Goal: Transaction & Acquisition: Subscribe to service/newsletter

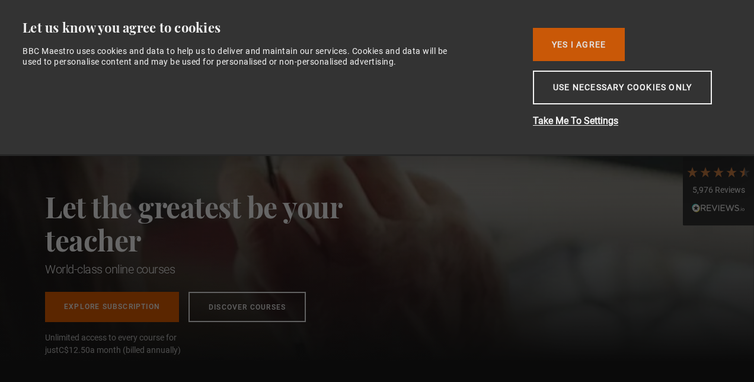
click at [566, 46] on button "Yes I Agree" at bounding box center [579, 44] width 92 height 33
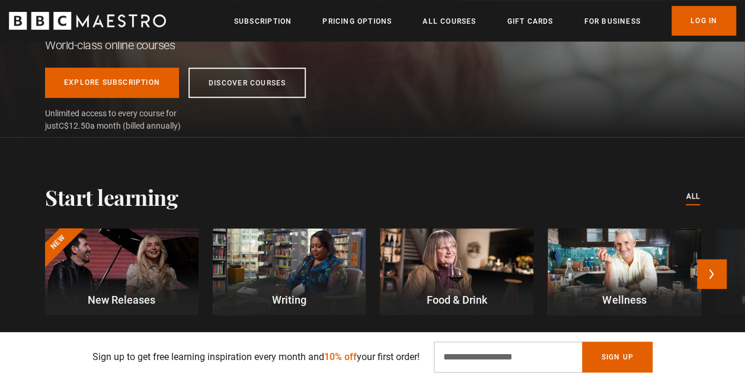
scroll to position [119, 0]
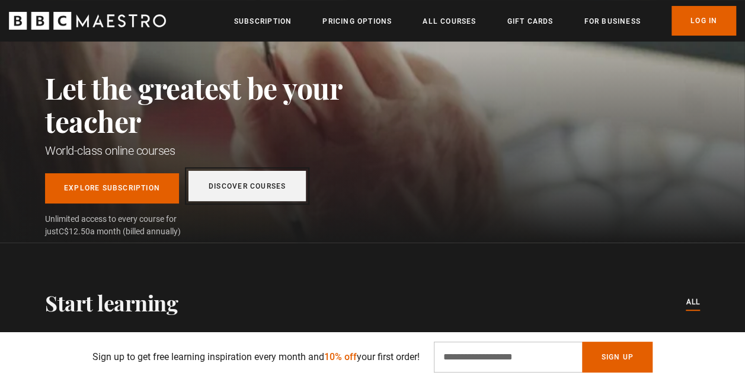
click at [250, 193] on link "Discover Courses" at bounding box center [247, 186] width 117 height 30
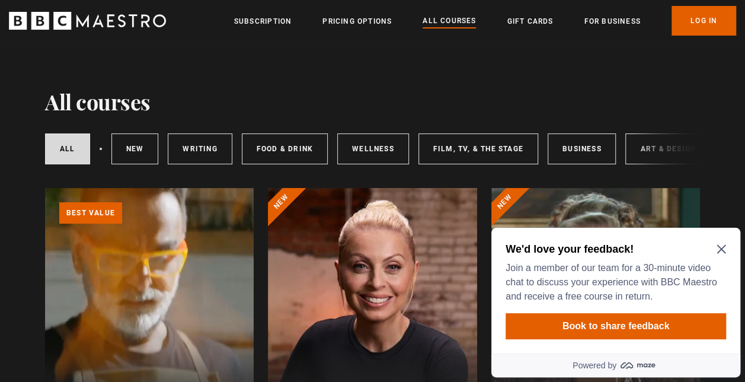
click at [720, 248] on icon "Close Maze Prompt" at bounding box center [721, 249] width 9 height 9
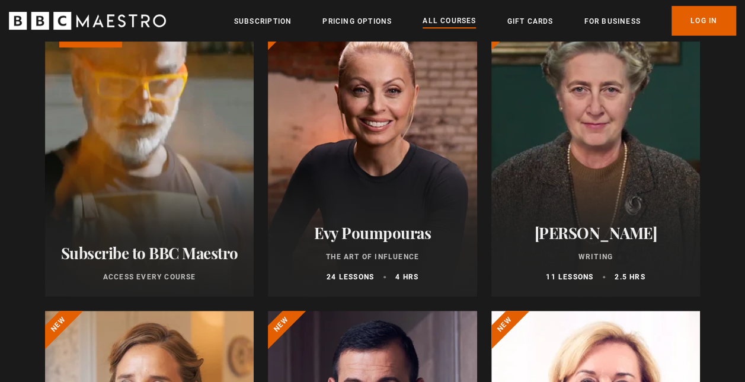
scroll to position [178, 0]
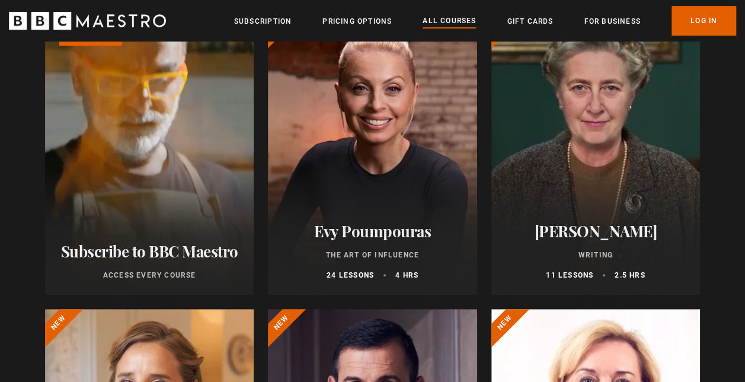
click at [412, 206] on div at bounding box center [372, 152] width 209 height 285
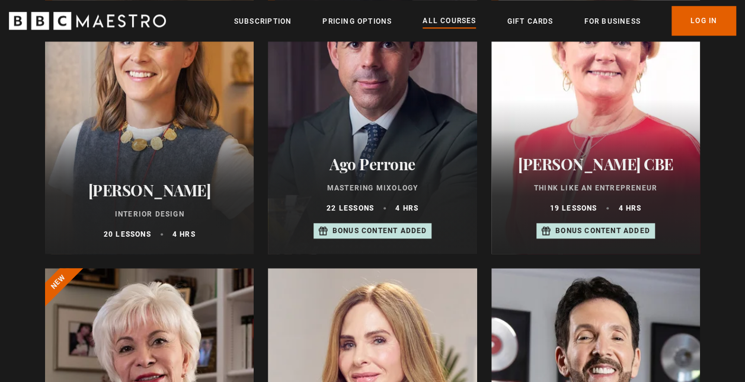
scroll to position [534, 0]
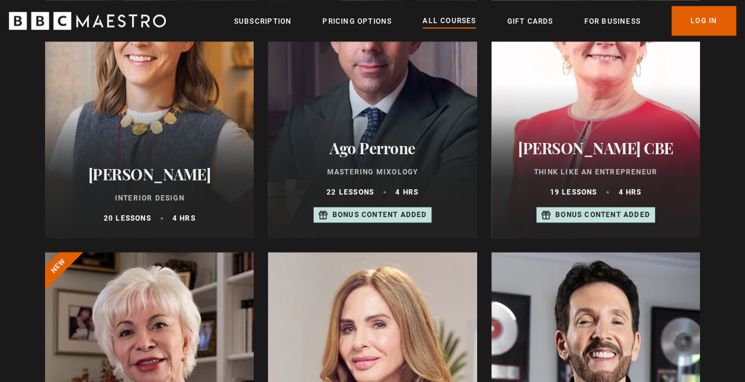
click at [411, 142] on div "Ago Perrone Mastering Mixology 22 lessons 4 hrs Bonus content added" at bounding box center [372, 180] width 209 height 113
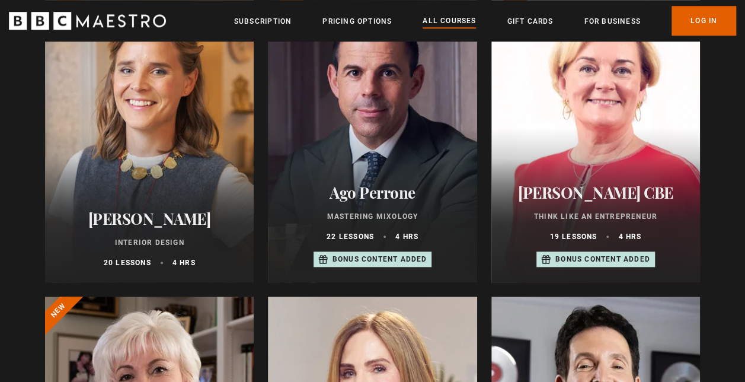
scroll to position [415, 0]
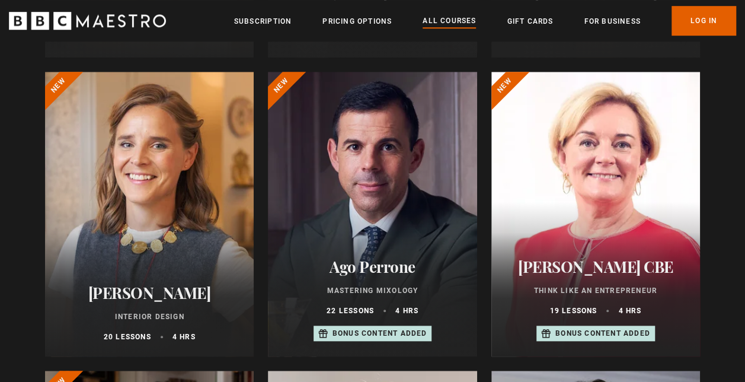
click at [641, 155] on div at bounding box center [595, 214] width 209 height 285
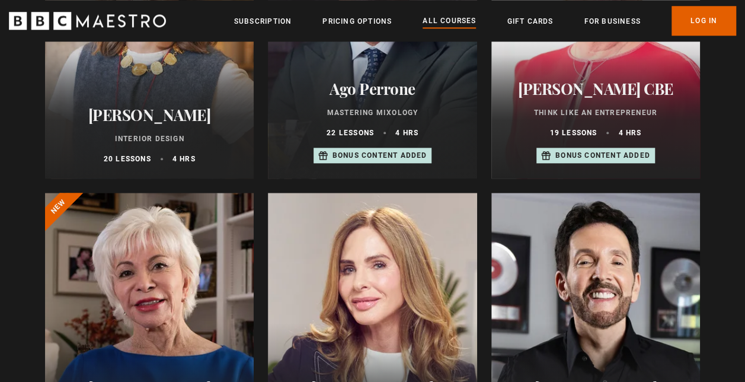
scroll to position [771, 0]
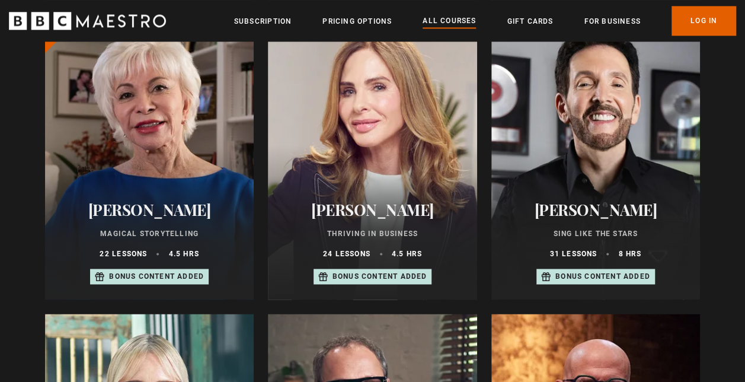
click at [176, 168] on div at bounding box center [149, 157] width 209 height 285
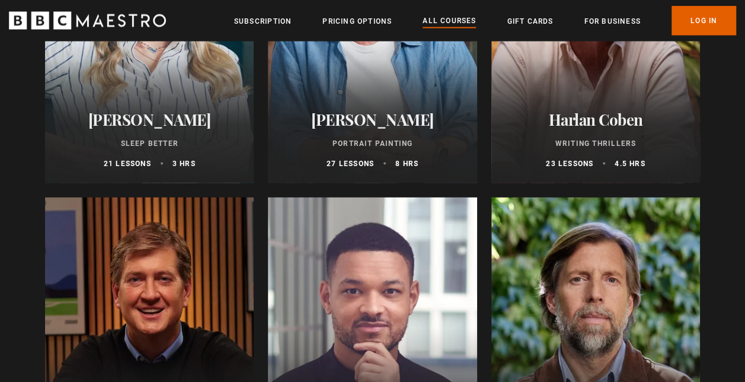
scroll to position [1067, 0]
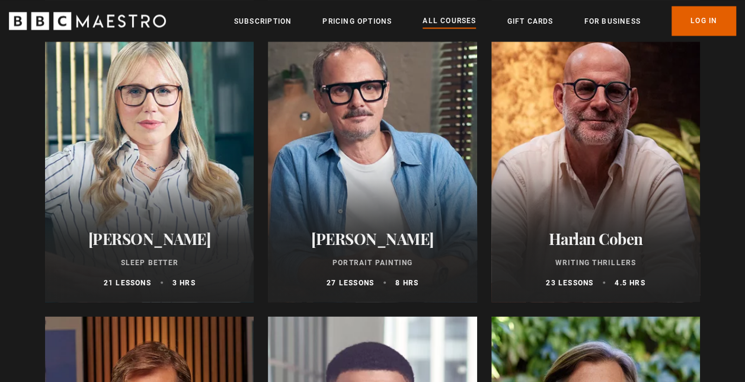
click at [152, 164] on div at bounding box center [149, 159] width 209 height 285
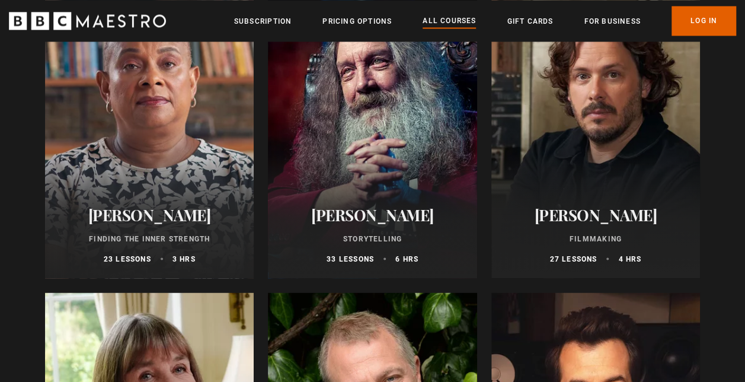
scroll to position [3438, 0]
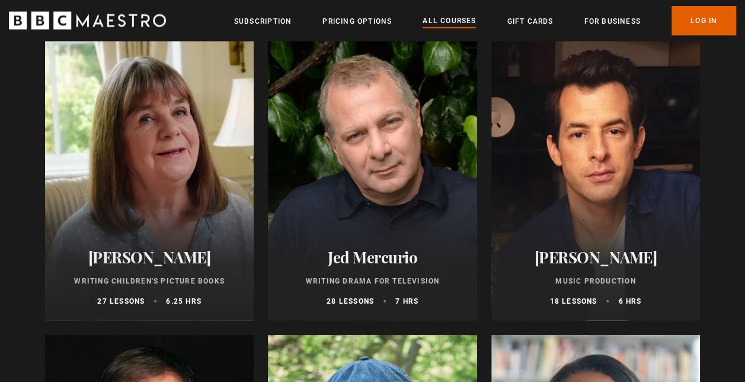
click at [152, 200] on div at bounding box center [149, 178] width 209 height 285
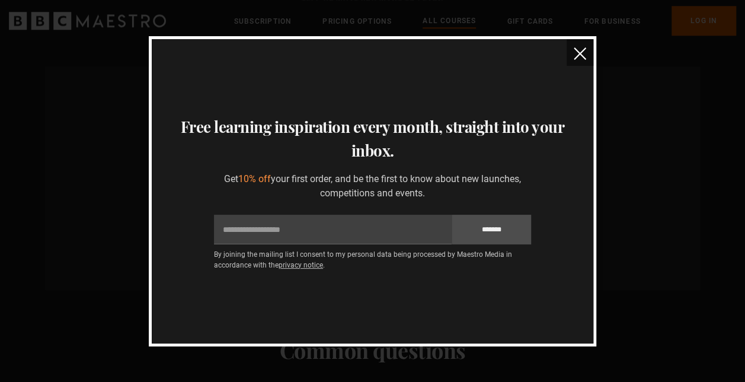
scroll to position [4683, 0]
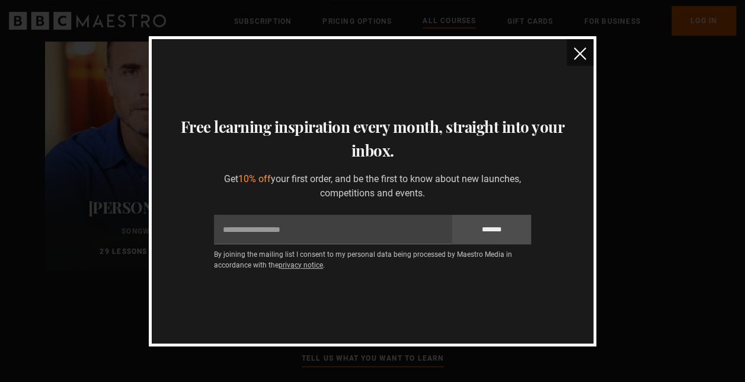
click at [575, 52] on img "close" at bounding box center [580, 53] width 12 height 12
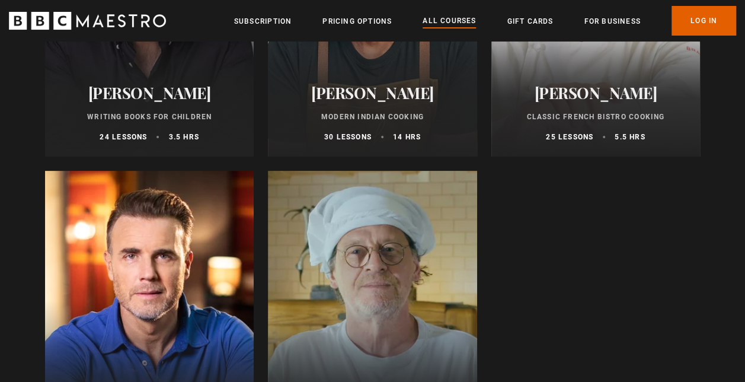
scroll to position [4387, 0]
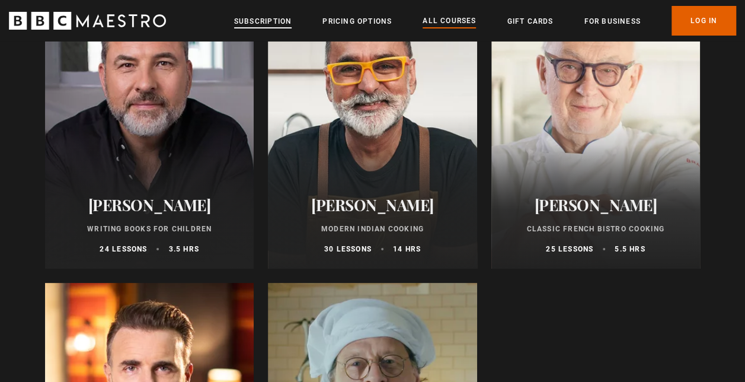
click at [253, 24] on link "Subscription" at bounding box center [263, 21] width 58 height 12
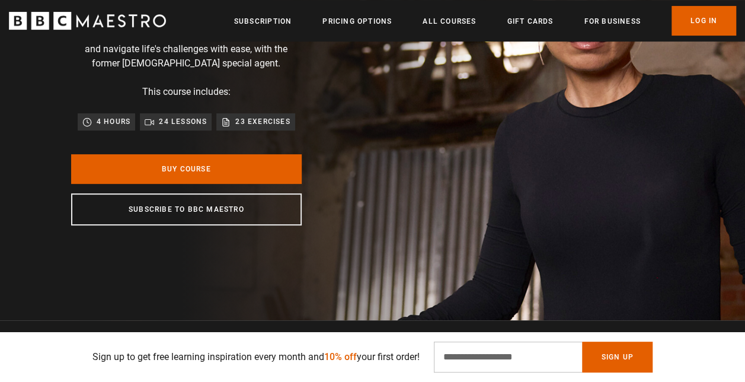
scroll to position [178, 0]
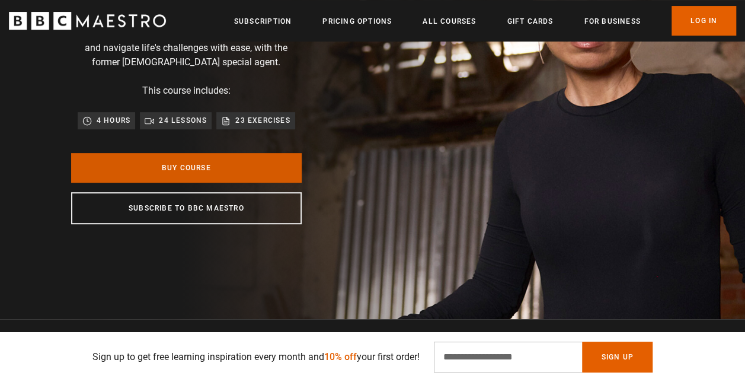
click at [224, 175] on link "Buy Course" at bounding box center [186, 168] width 231 height 30
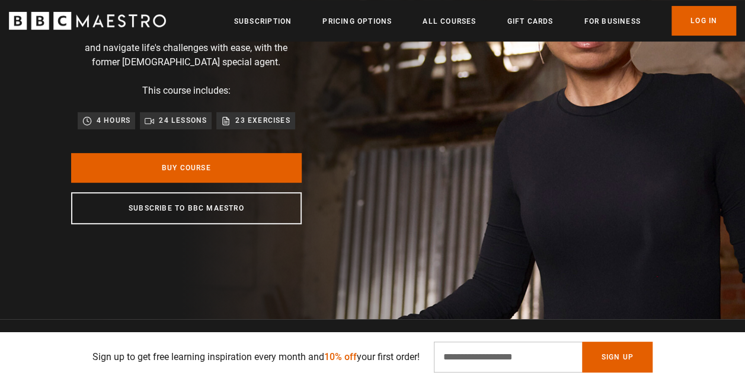
scroll to position [0, 149]
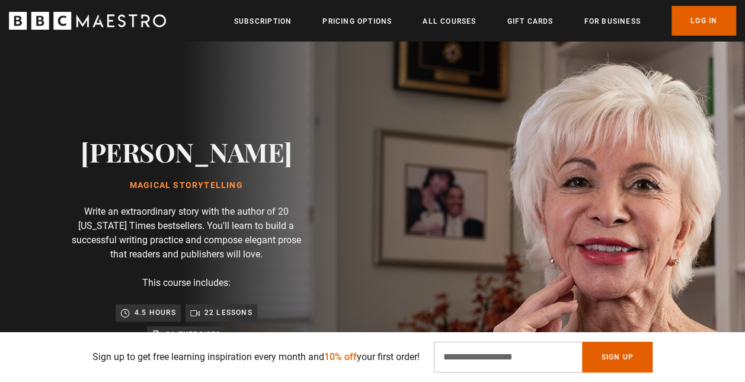
scroll to position [59, 0]
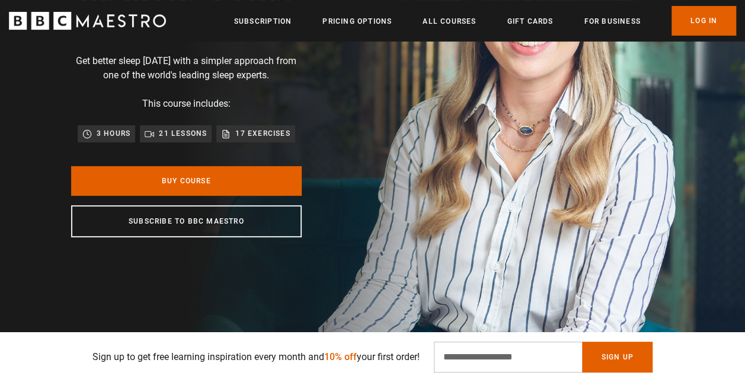
scroll to position [178, 0]
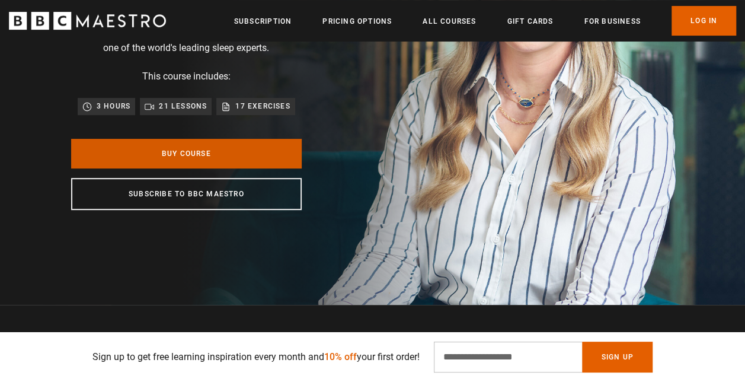
click at [228, 168] on link "Buy Course" at bounding box center [186, 154] width 231 height 30
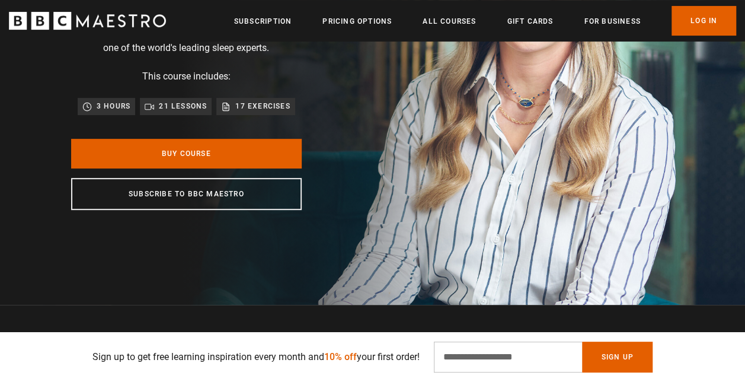
scroll to position [534, 0]
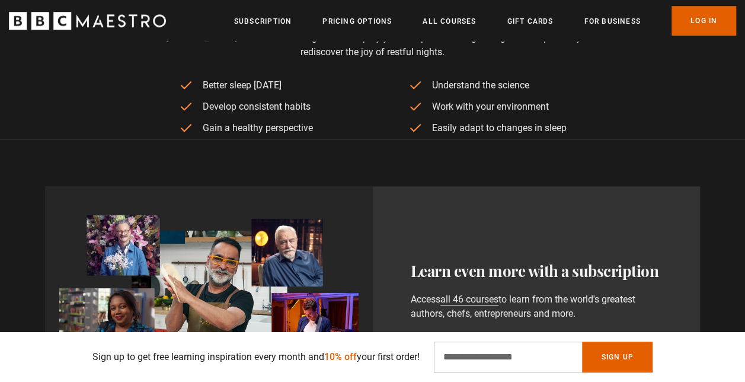
click at [503, 139] on ul "Better sleep in two weeks Develop consistent habits Gain a healthy perspective …" at bounding box center [373, 108] width 388 height 60
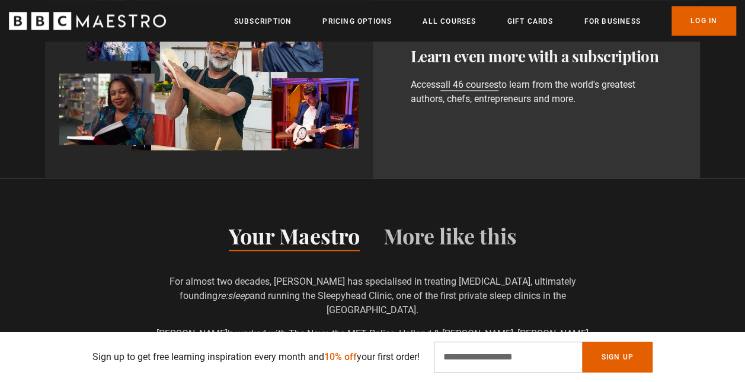
scroll to position [652, 0]
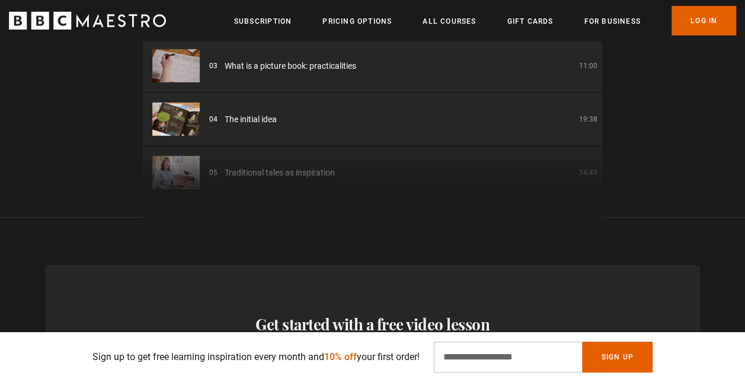
scroll to position [0, 447]
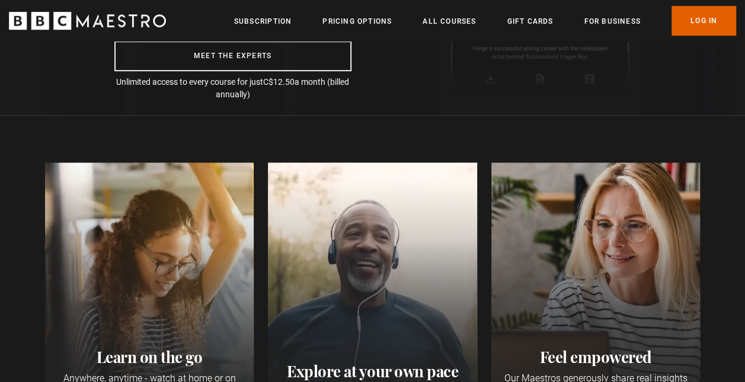
scroll to position [237, 0]
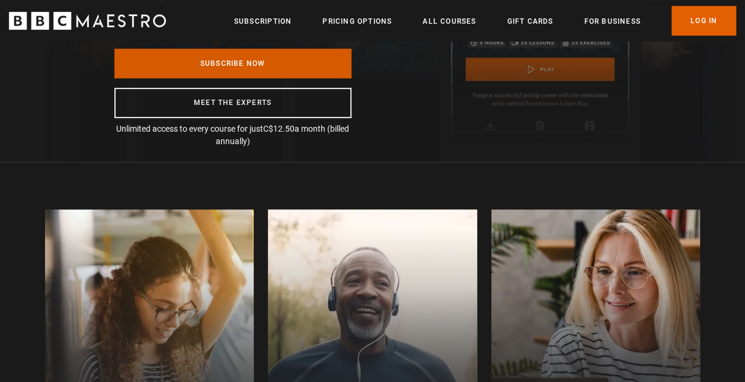
click at [248, 58] on link "Subscribe Now" at bounding box center [232, 64] width 237 height 30
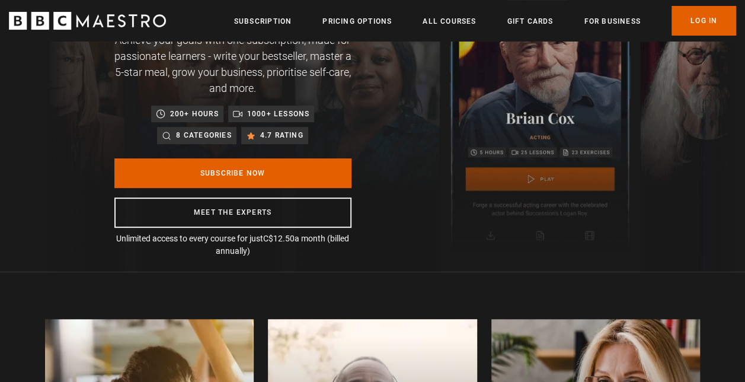
scroll to position [0, 0]
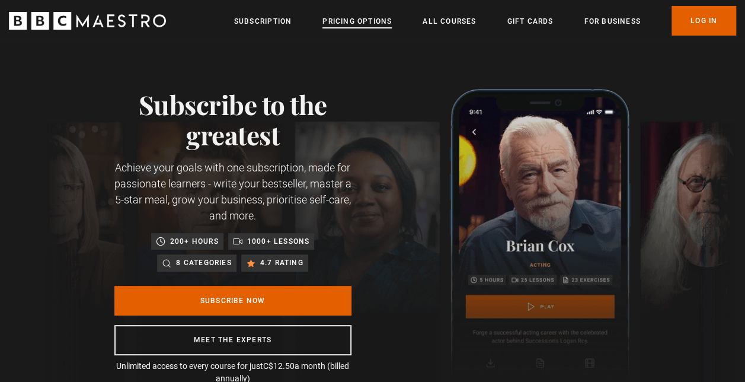
click at [372, 21] on link "Pricing Options" at bounding box center [357, 21] width 69 height 12
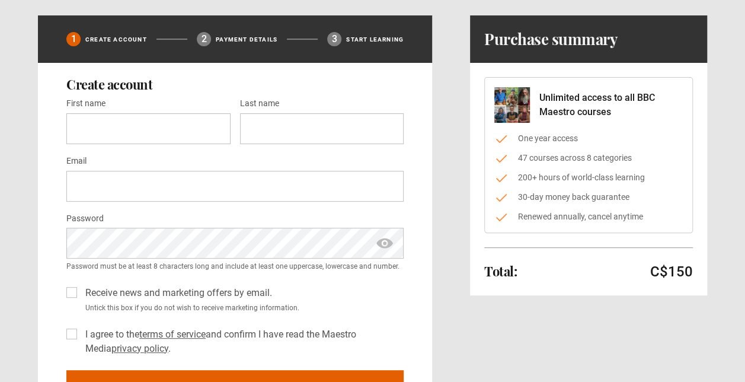
scroll to position [59, 0]
